Goal: Transaction & Acquisition: Book appointment/travel/reservation

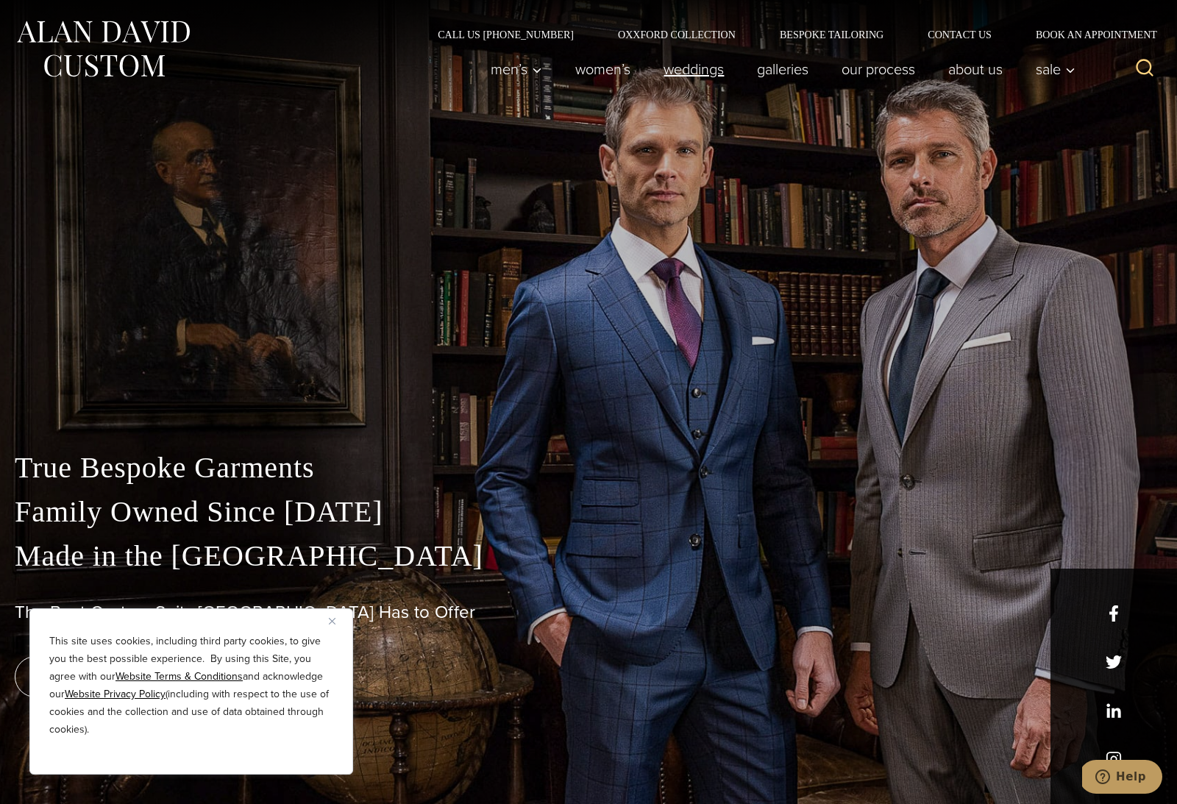
click at [692, 77] on link "weddings" at bounding box center [694, 68] width 93 height 29
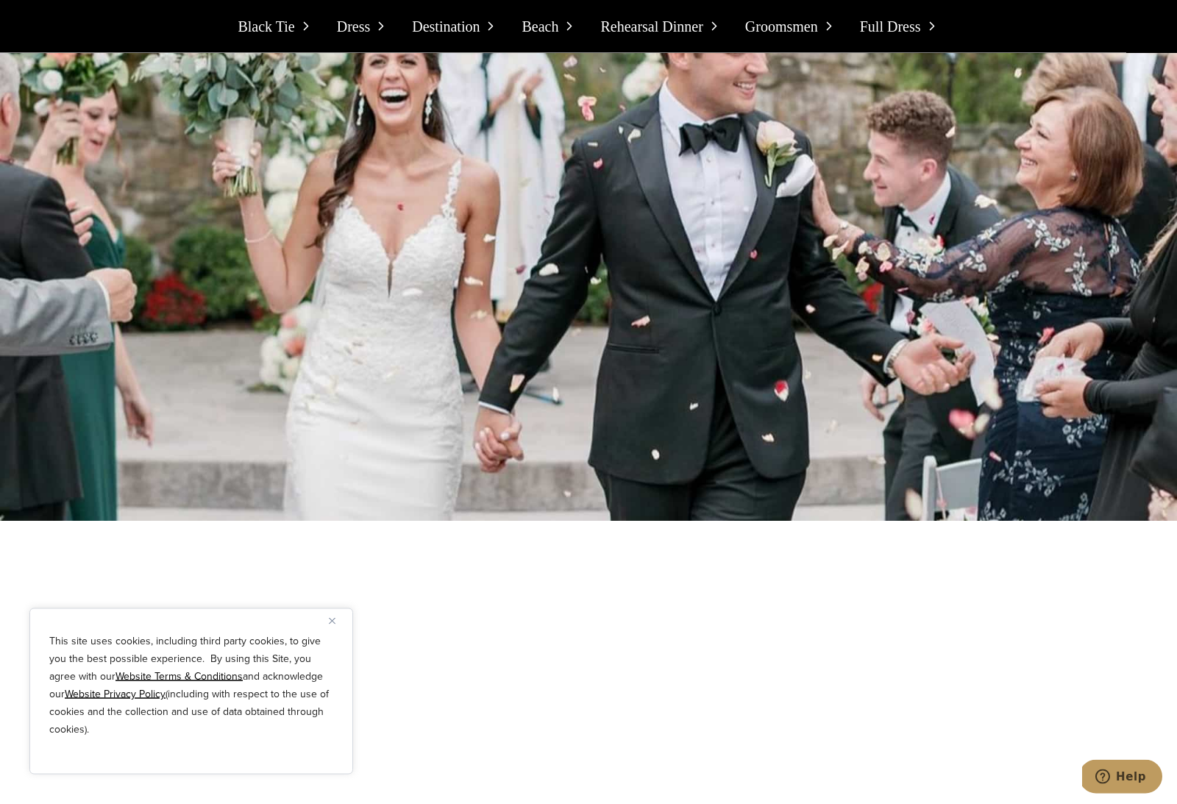
scroll to position [2189, 0]
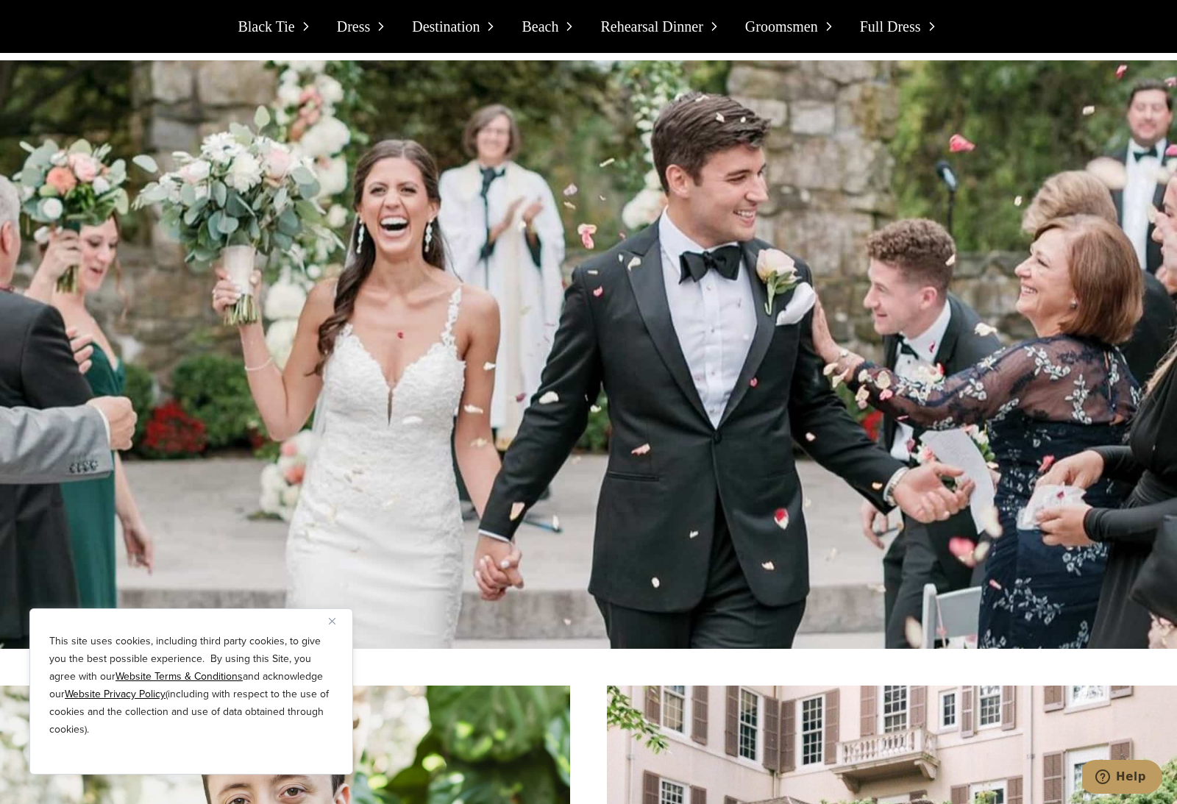
click at [286, 32] on span "Black Tie" at bounding box center [266, 27] width 57 height 24
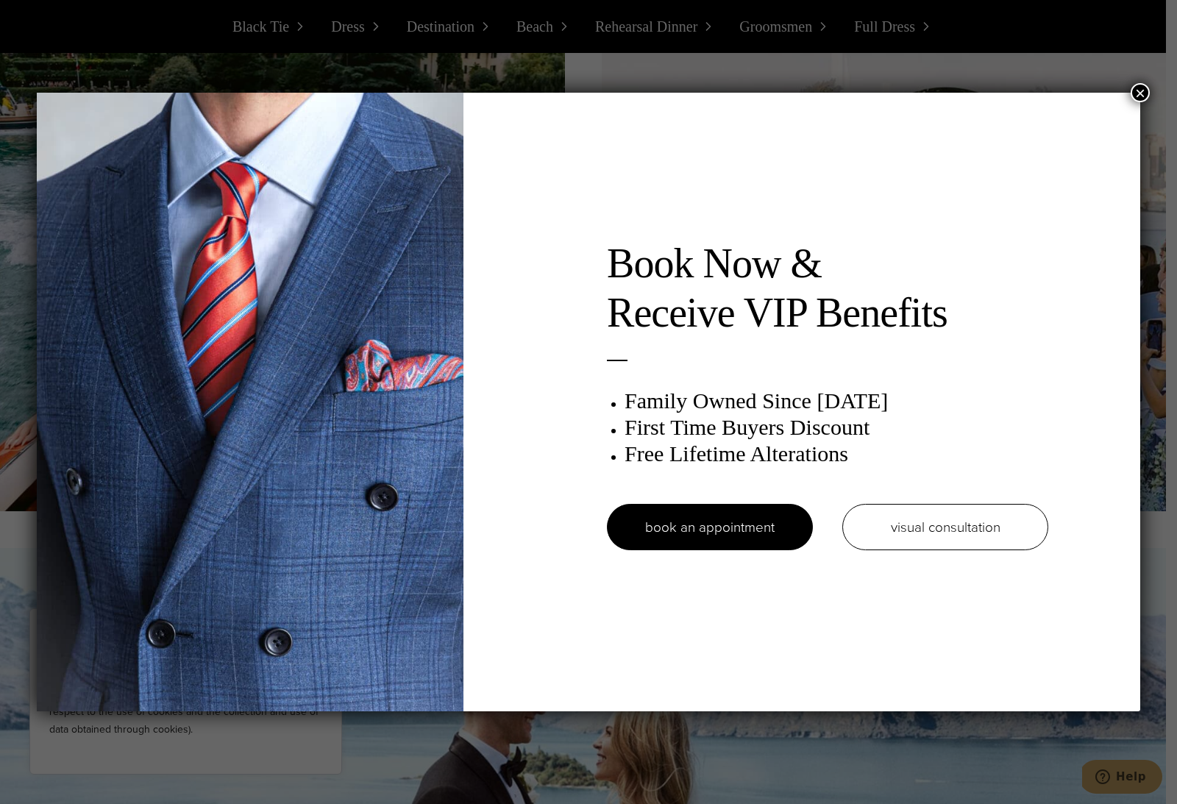
scroll to position [5597, 0]
click at [1146, 93] on button "×" at bounding box center [1140, 92] width 19 height 19
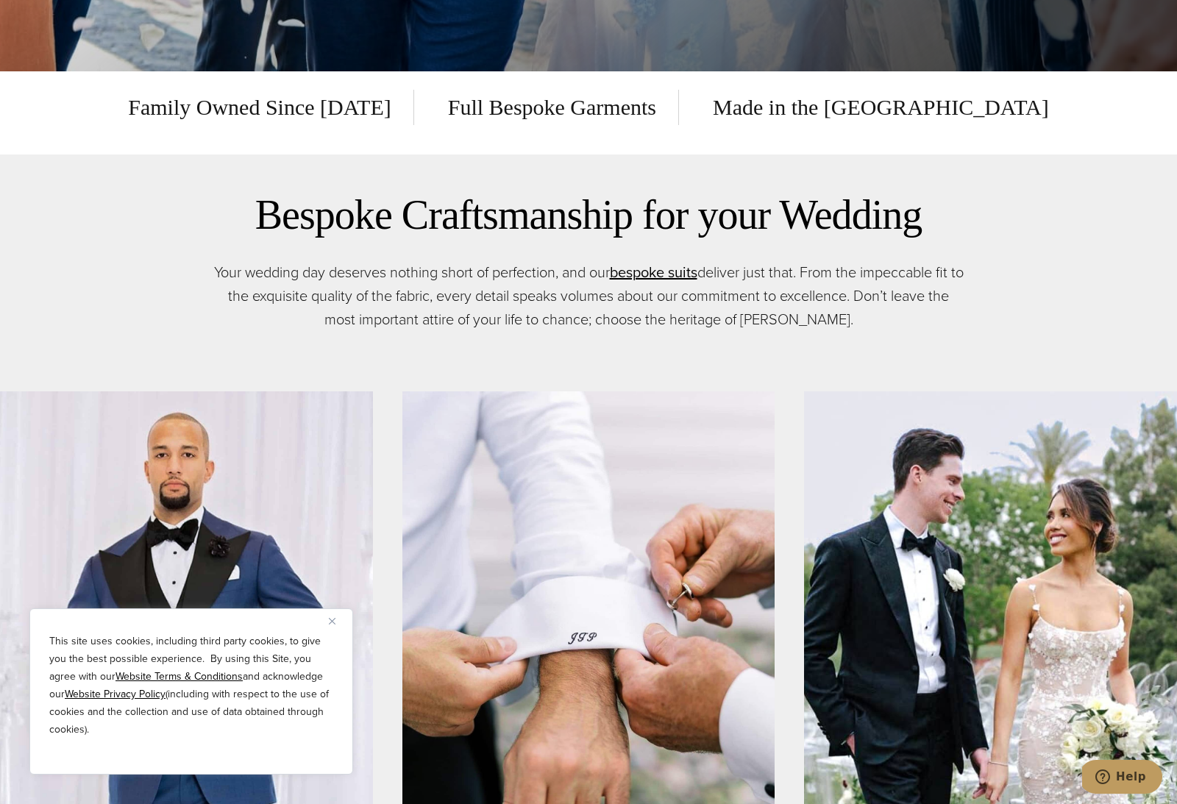
scroll to position [664, 0]
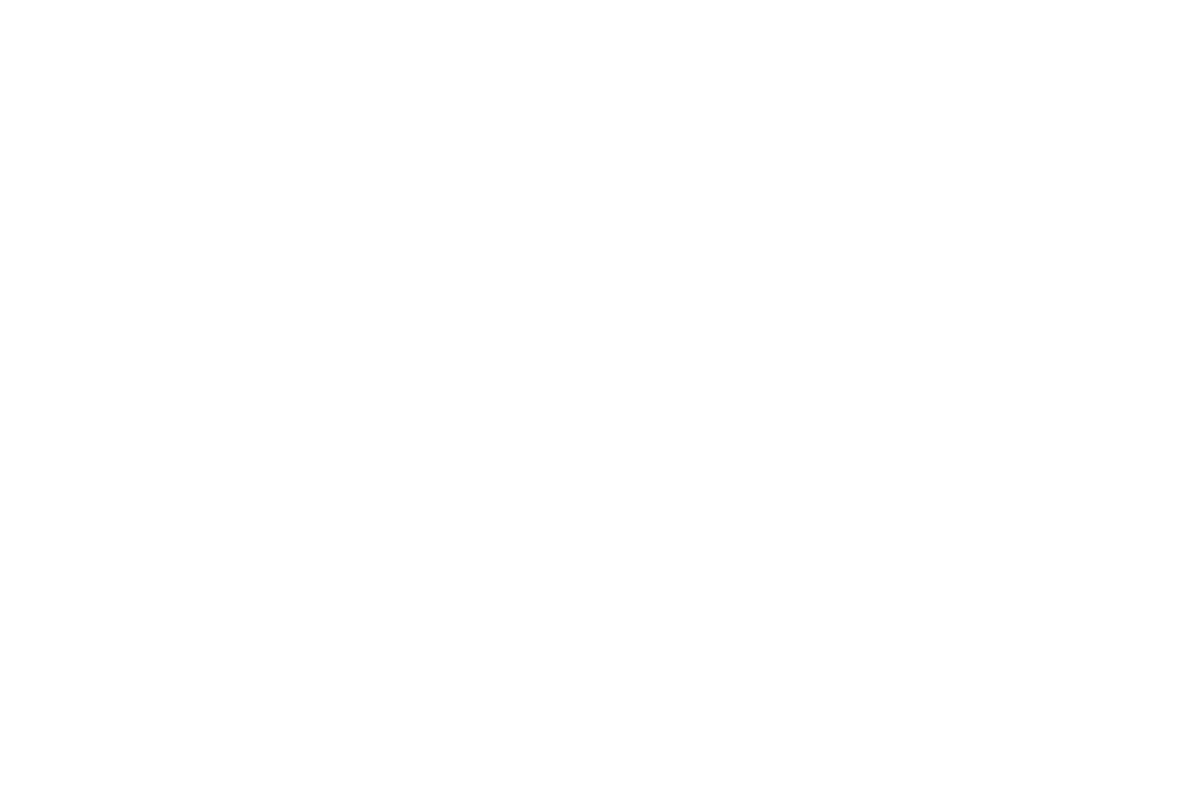
scroll to position [2189, 0]
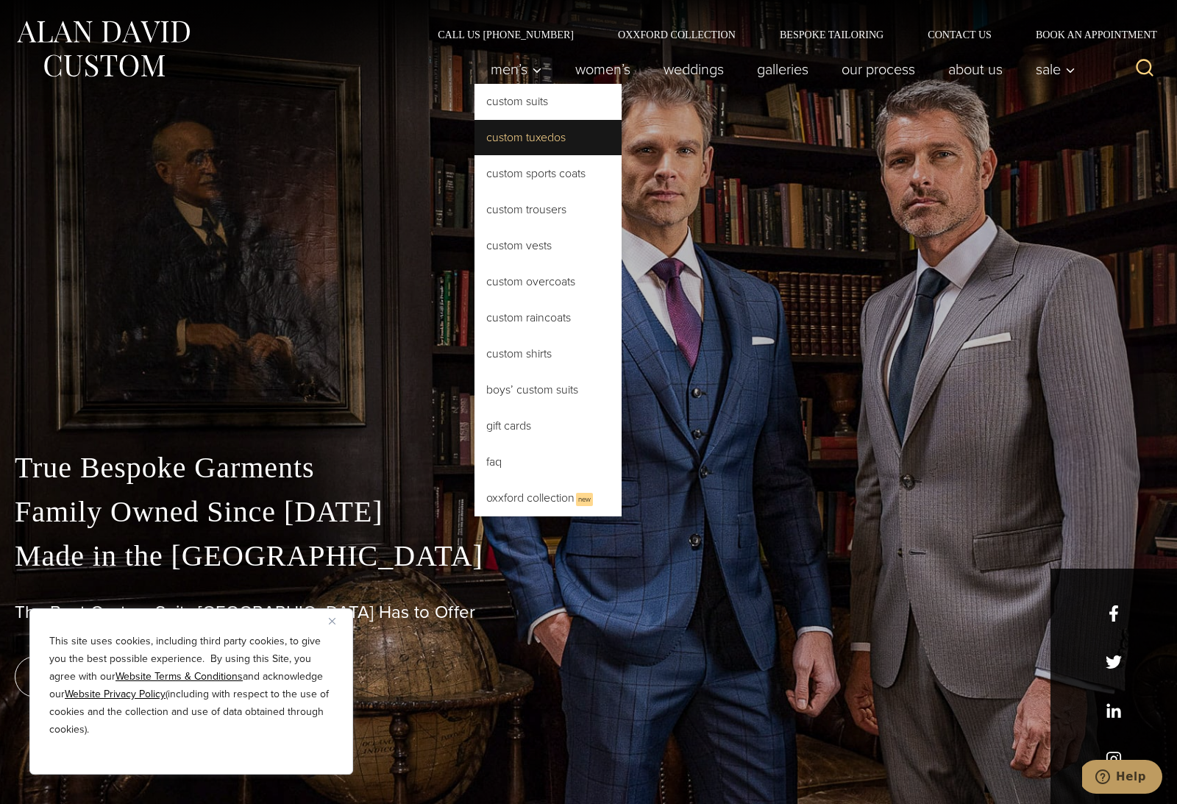
click at [509, 143] on link "Custom Tuxedos" at bounding box center [548, 137] width 147 height 35
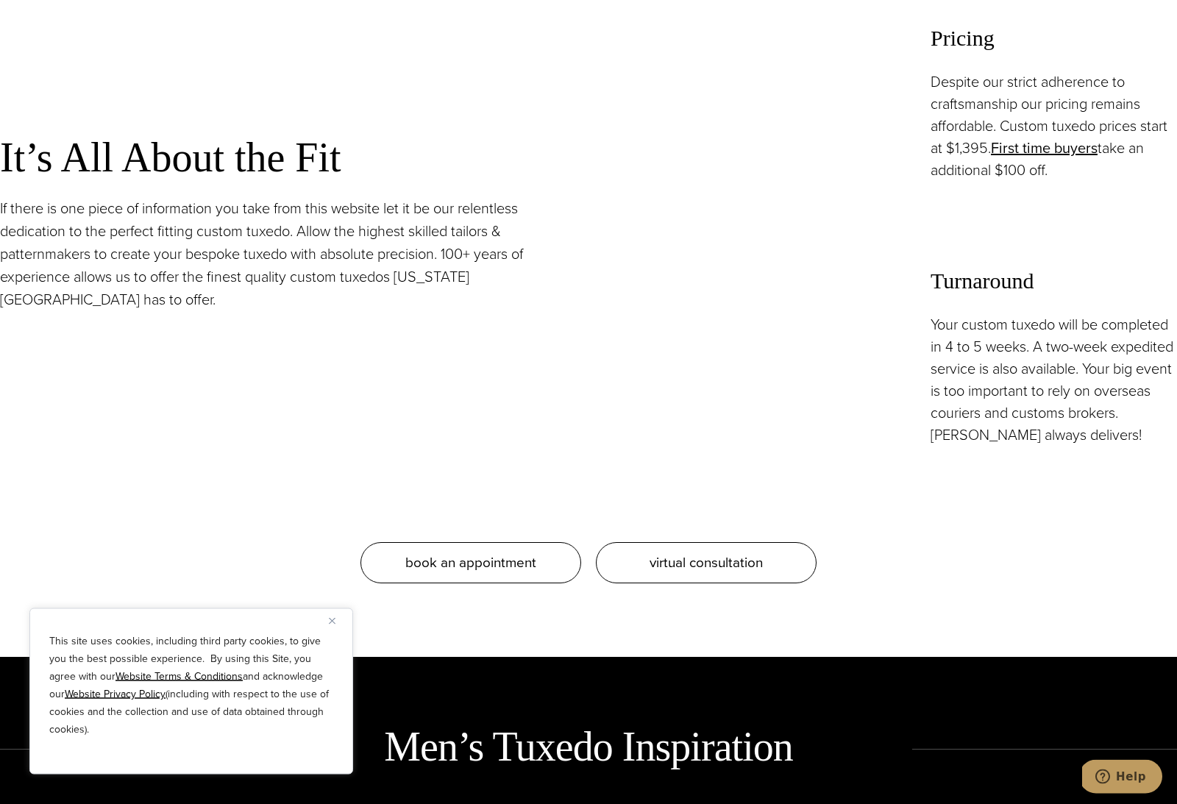
scroll to position [1687, 0]
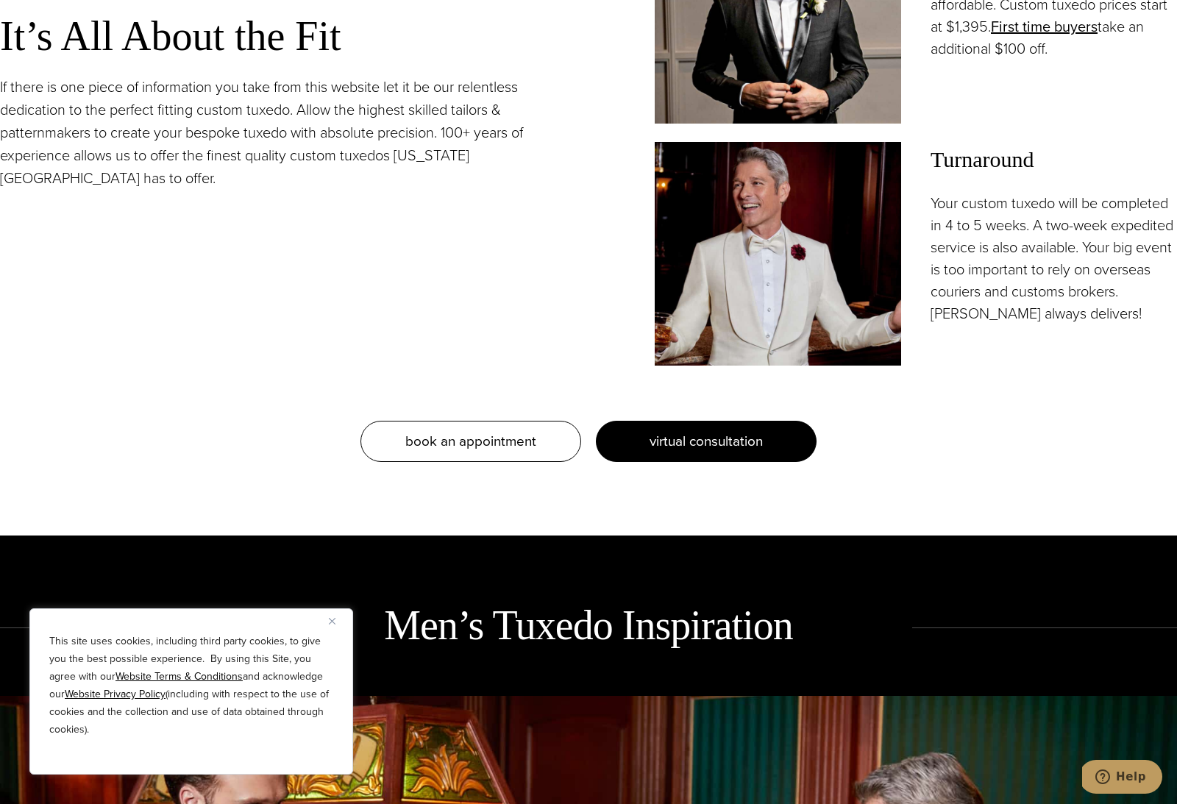
click at [652, 452] on span "virtual consultation" at bounding box center [706, 440] width 113 height 21
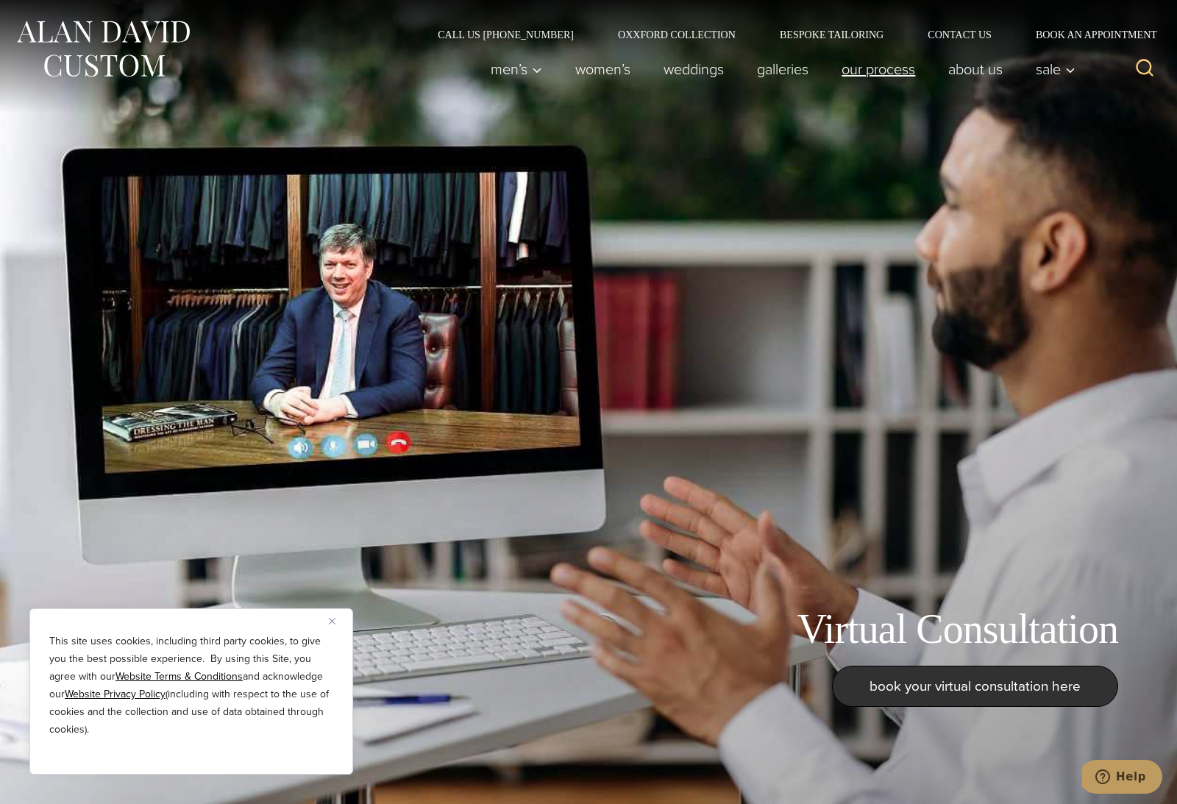
click at [875, 75] on link "Our Process" at bounding box center [879, 68] width 107 height 29
